Goal: Find specific page/section: Find specific page/section

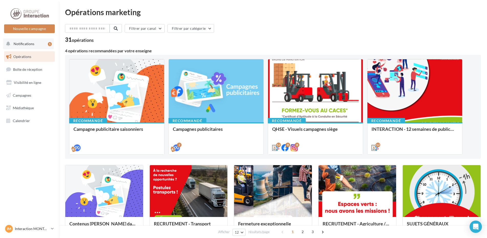
click at [30, 43] on span "Notifications" at bounding box center [24, 43] width 21 height 4
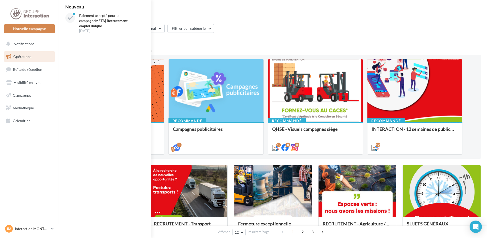
click at [20, 58] on span "Opérations" at bounding box center [22, 56] width 18 height 4
